Goal: Task Accomplishment & Management: Complete application form

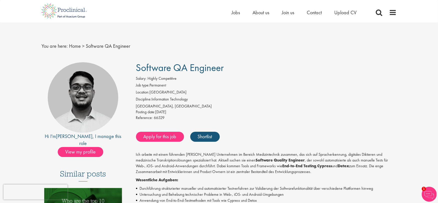
click at [165, 142] on div "Apply for this job Shortlist" at bounding box center [266, 136] width 262 height 15
click at [164, 139] on link "Apply for this job" at bounding box center [160, 137] width 48 height 10
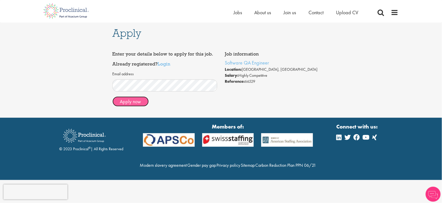
click at [131, 98] on button "Apply now" at bounding box center [131, 102] width 36 height 10
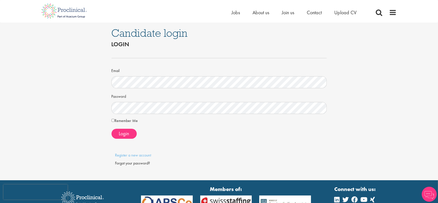
click at [141, 88] on form "Email Password Remember Me Login" at bounding box center [219, 94] width 208 height 89
click at [111, 119] on div "Candidate login Login Email Password Remember Me" at bounding box center [219, 102] width 223 height 158
click at [118, 130] on button "Login" at bounding box center [124, 134] width 25 height 10
